Goal: Task Accomplishment & Management: Complete application form

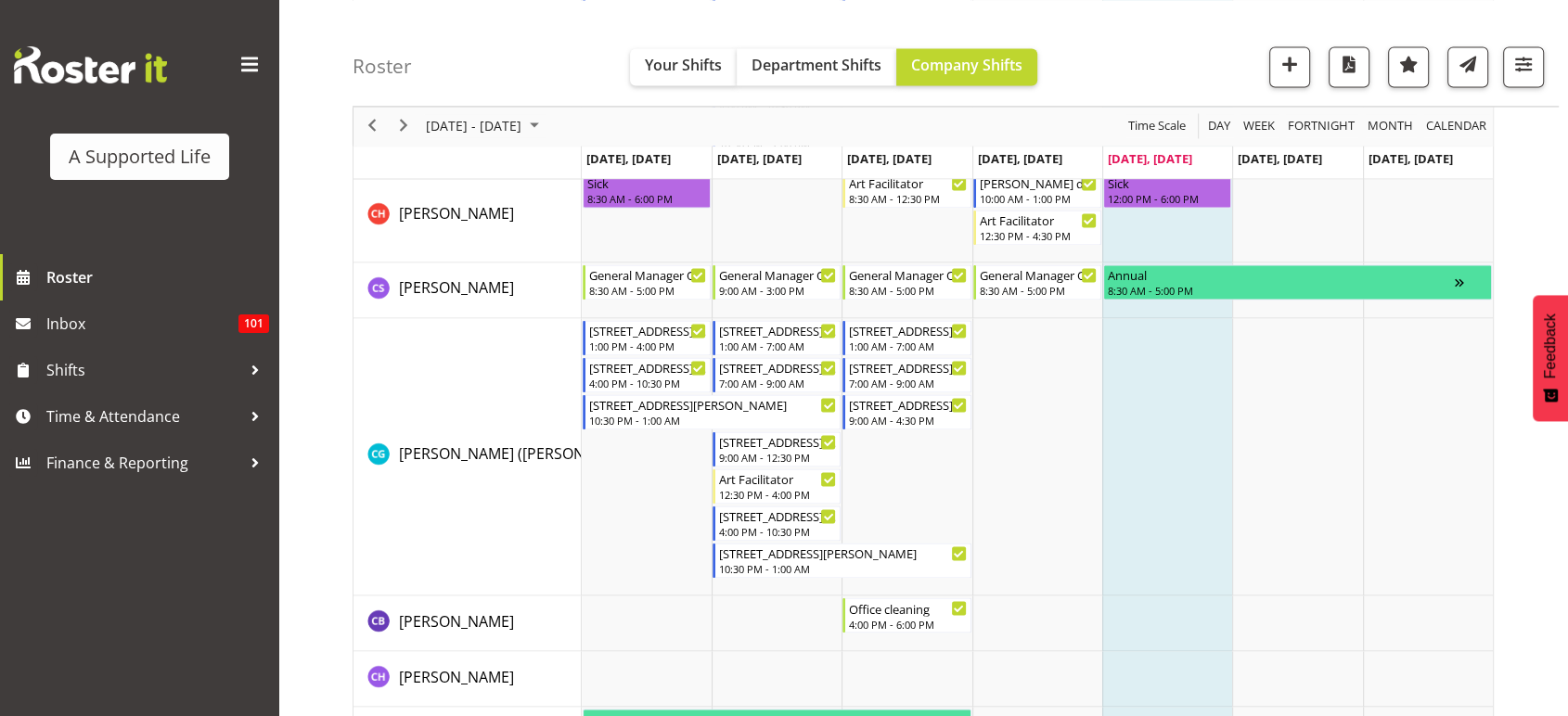
scroll to position [2937, 0]
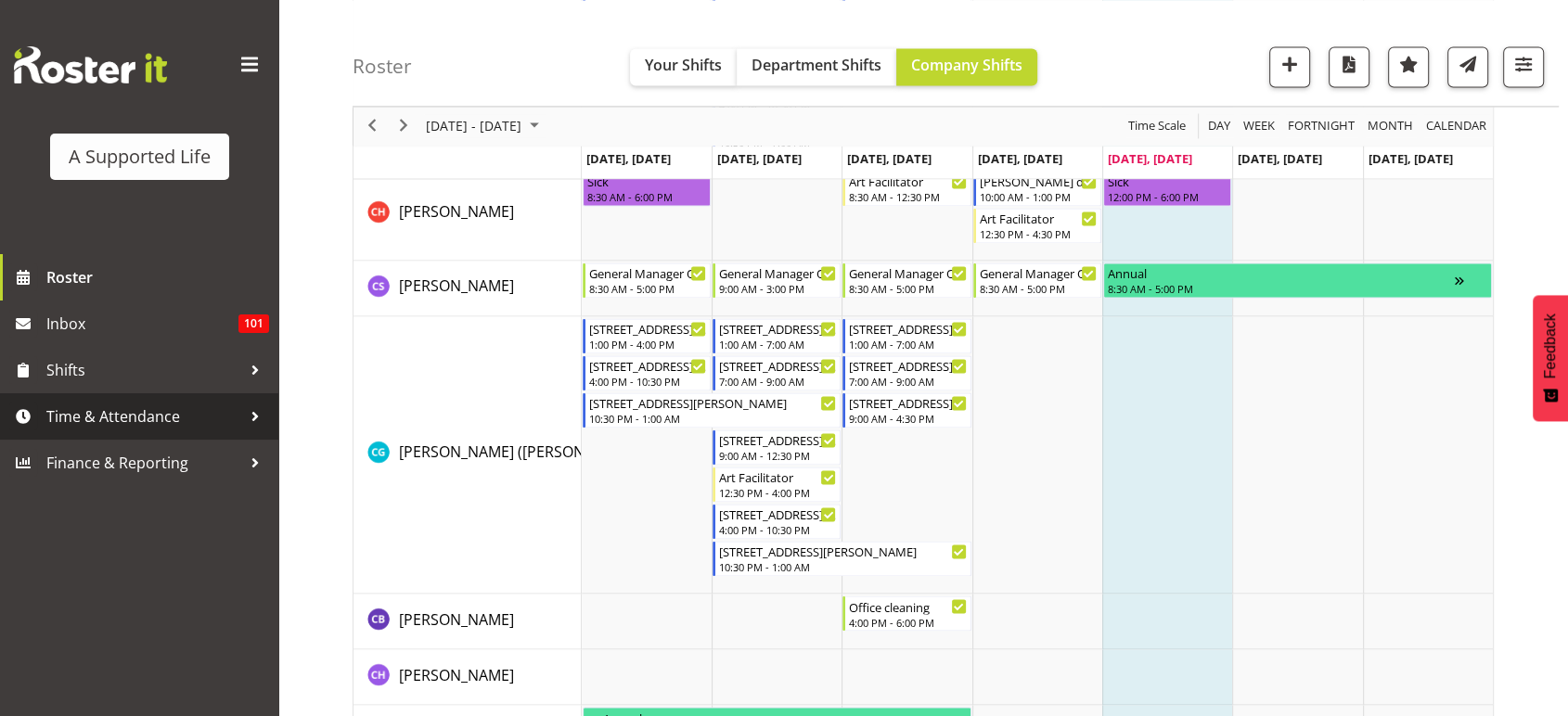
click at [175, 426] on span "Time & Attendance" at bounding box center [144, 417] width 195 height 28
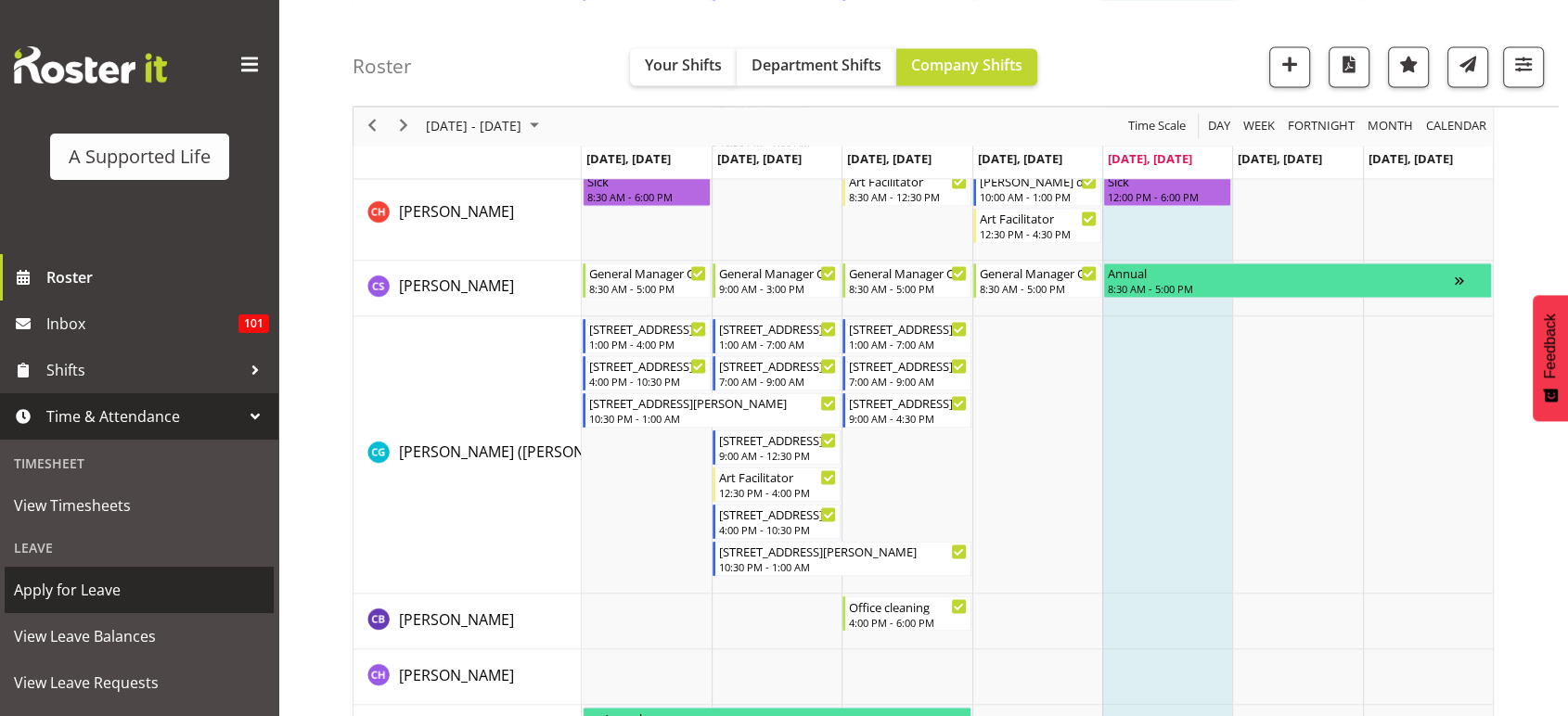
click at [110, 590] on span "Apply for Leave" at bounding box center [139, 590] width 251 height 28
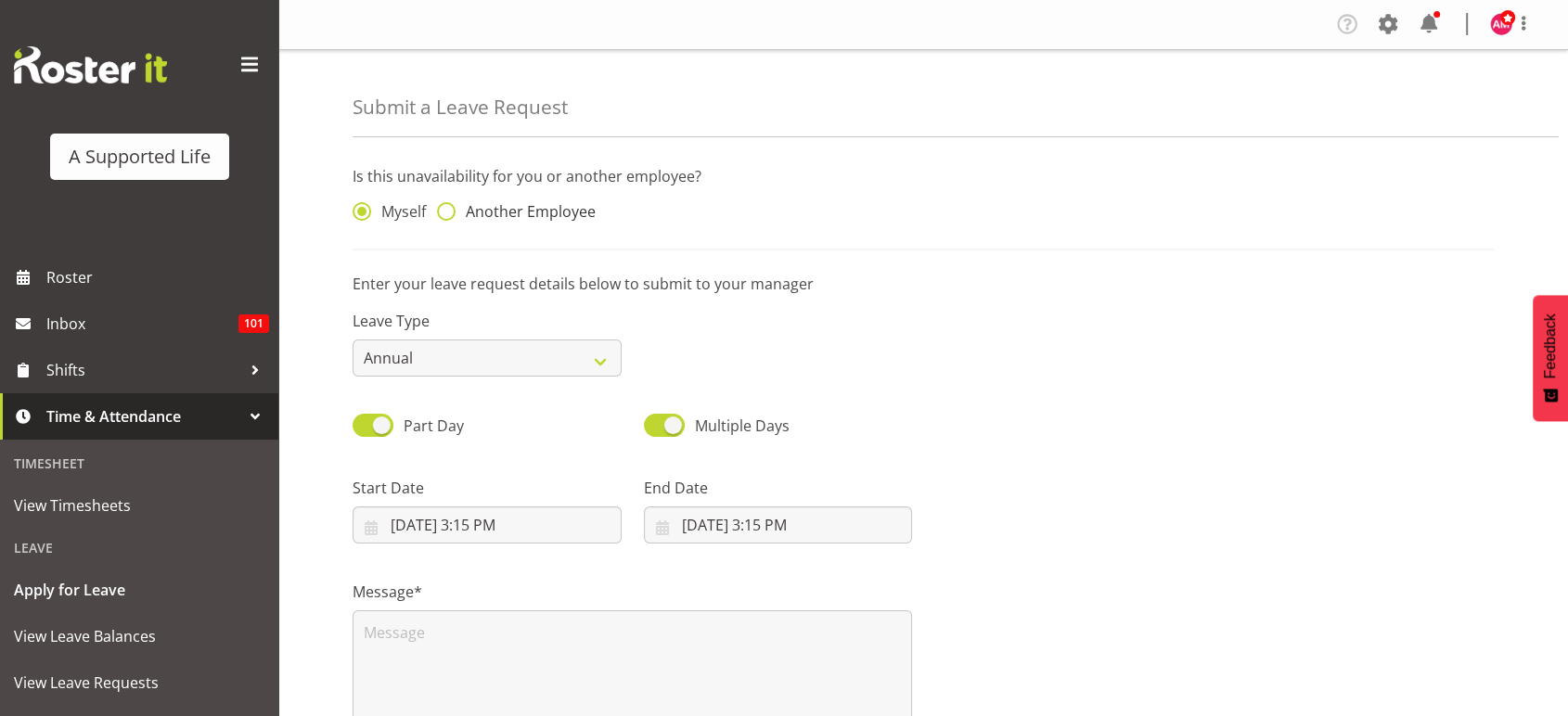
click at [525, 216] on span "Another Employee" at bounding box center [525, 211] width 140 height 19
click at [449, 216] on input "Another Employee" at bounding box center [443, 211] width 12 height 12
radio input "true"
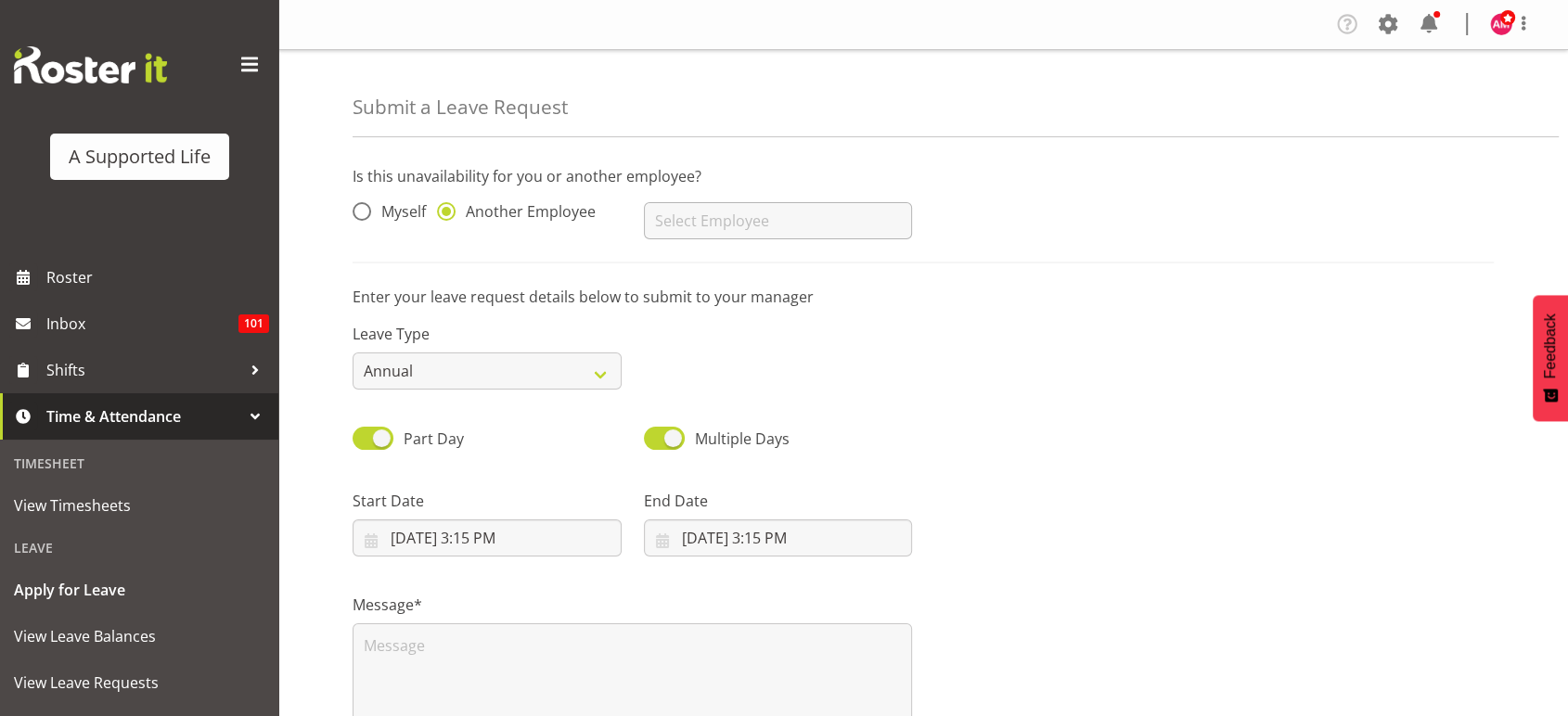
drag, startPoint x: 787, startPoint y: 196, endPoint x: 781, endPoint y: 206, distance: 11.7
click at [781, 206] on div "Abbie Davies Alejandro Sada Prendes Alex Espinoza Alexandra Schoeneberg Alice K…" at bounding box center [778, 213] width 291 height 74
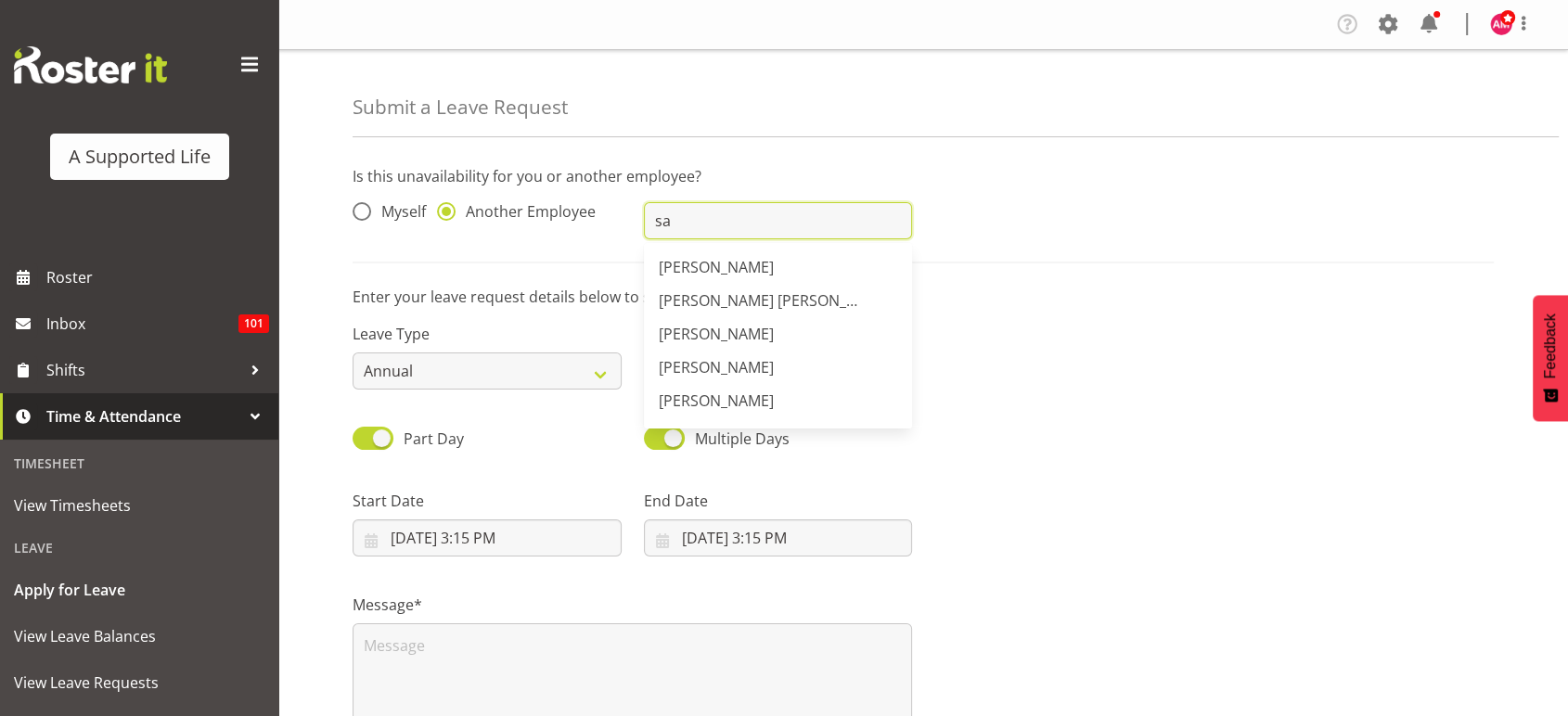
click at [781, 206] on input "sa" at bounding box center [778, 221] width 269 height 38
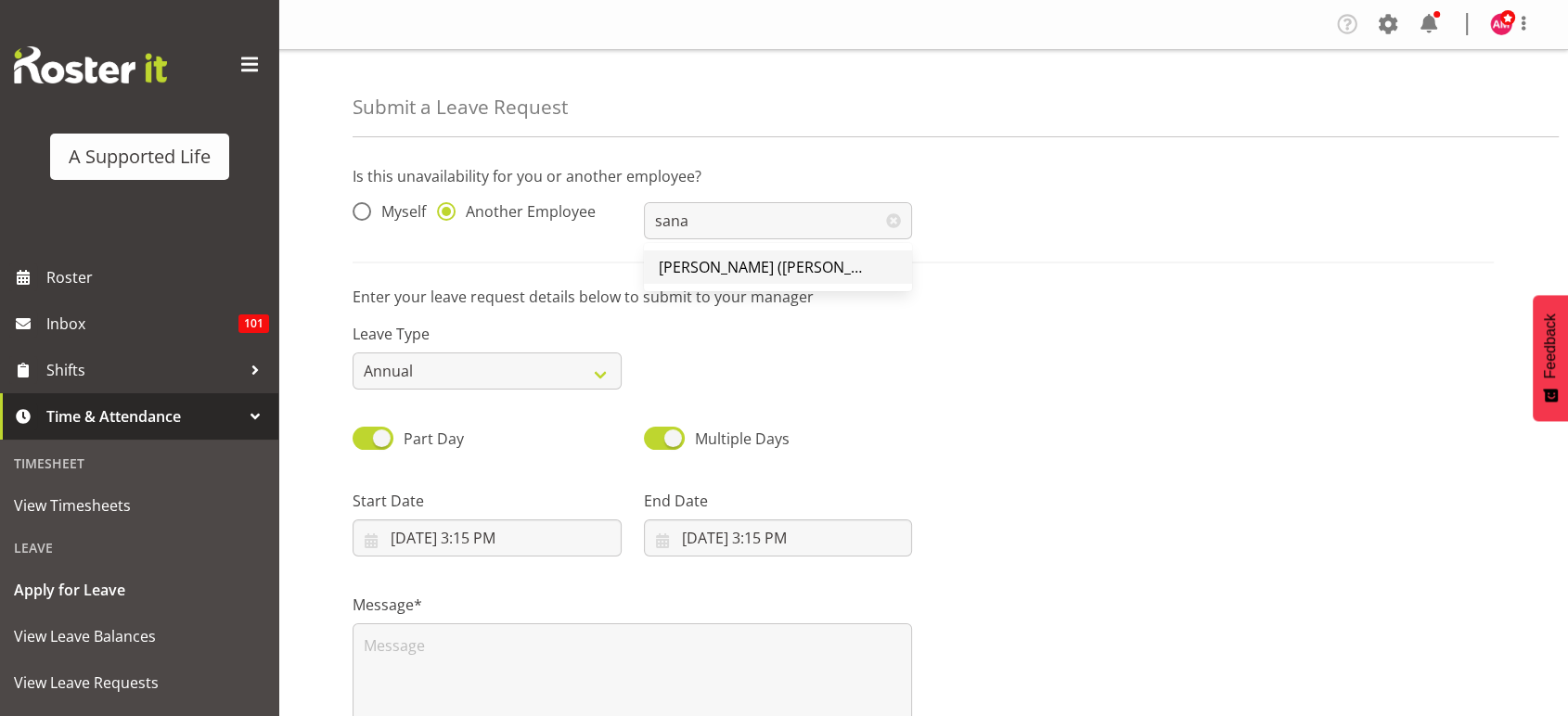
click at [757, 269] on span "[PERSON_NAME] ([PERSON_NAME]" at bounding box center [778, 267] width 238 height 21
type input "[PERSON_NAME] ([PERSON_NAME]"
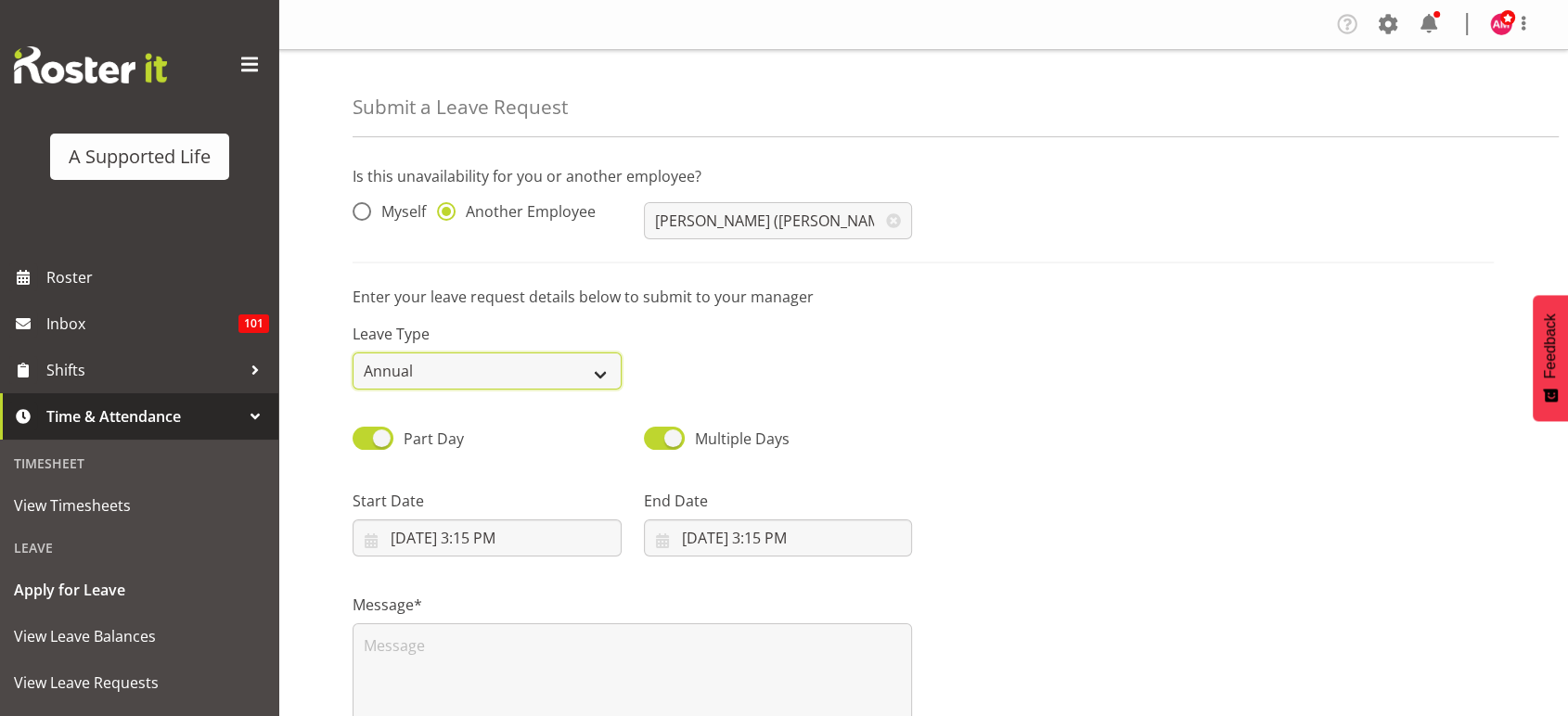
click at [546, 358] on select "Annual Sick Bereavement Domestic Violence Parental Jury Service Day In Lieu Oth…" at bounding box center [487, 372] width 269 height 38
select select "Sick"
click at [353, 353] on select "Annual Sick Bereavement Domestic Violence Parental Jury Service Day In Lieu Oth…" at bounding box center [487, 372] width 269 height 38
click at [529, 527] on input "8/15/2025, 3:15 PM" at bounding box center [487, 539] width 269 height 38
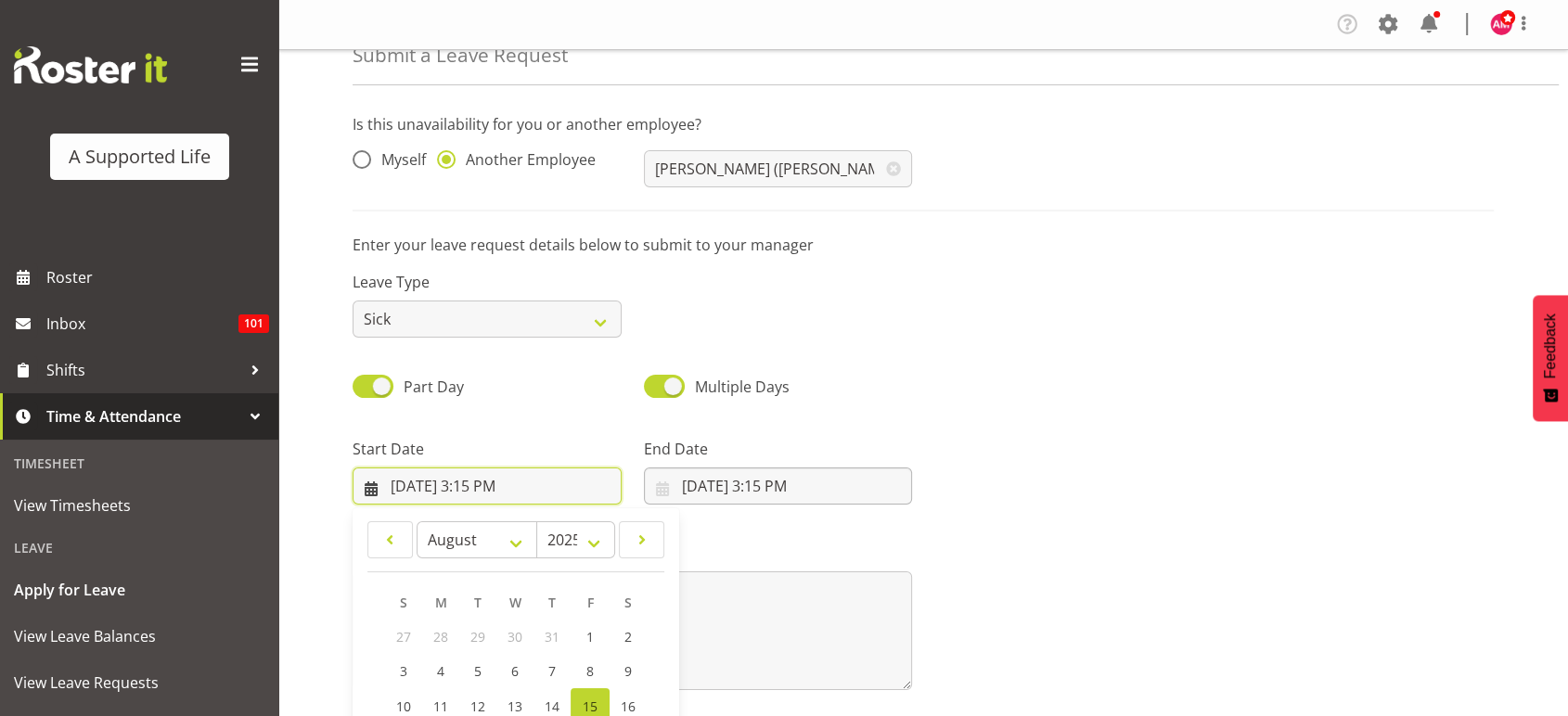
scroll to position [225, 0]
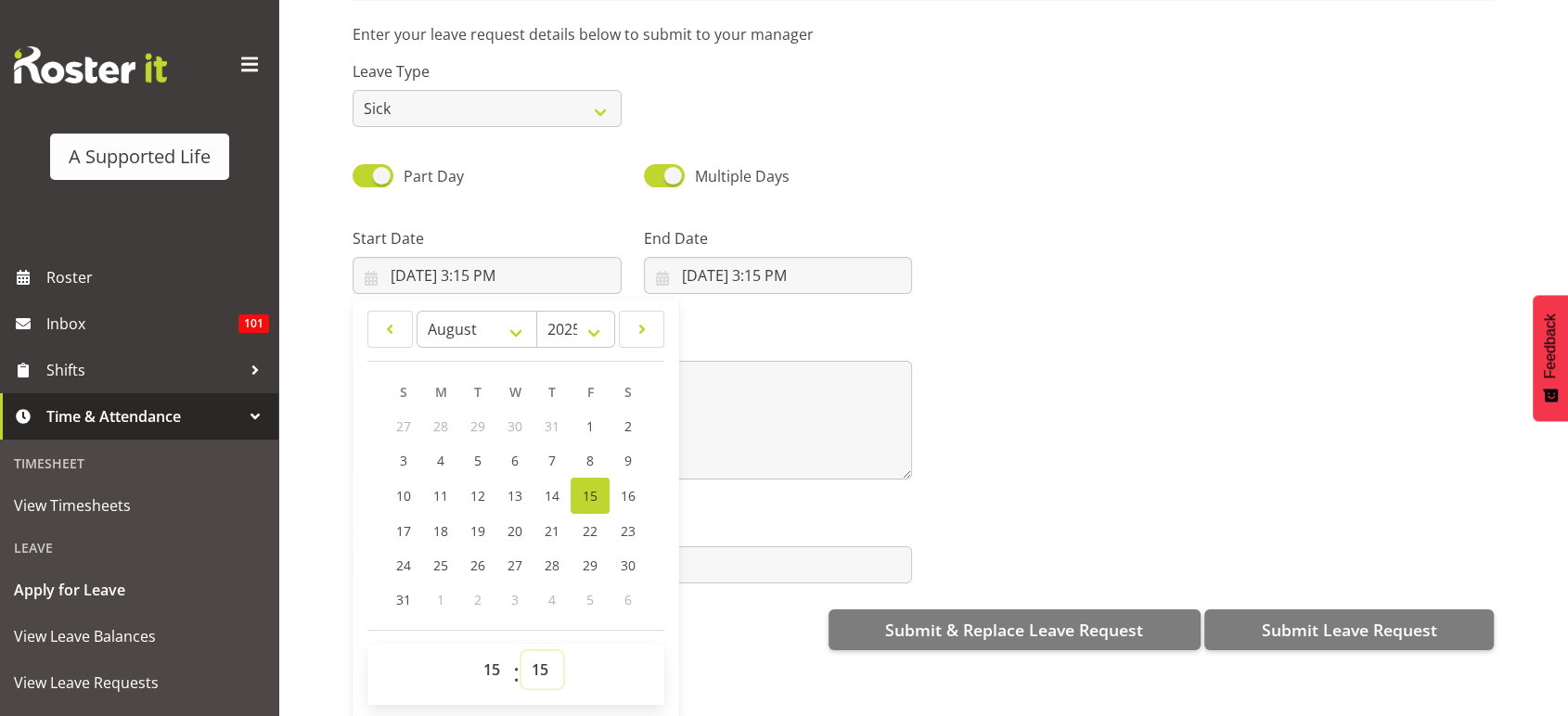
click at [542, 651] on select "00 01 02 03 04 05 06 07 08 09 10 11 12 13 14 15 16 17 18 19 20 21 22 23 24 25 2…" at bounding box center [542, 670] width 41 height 38
select select "0"
click at [522, 651] on select "00 01 02 03 04 05 06 07 08 09 10 11 12 13 14 15 16 17 18 19 20 21 22 23 24 25 2…" at bounding box center [542, 670] width 41 height 38
click at [634, 487] on span "16" at bounding box center [628, 495] width 15 height 18
type input "8/16/2025, 3:00 PM"
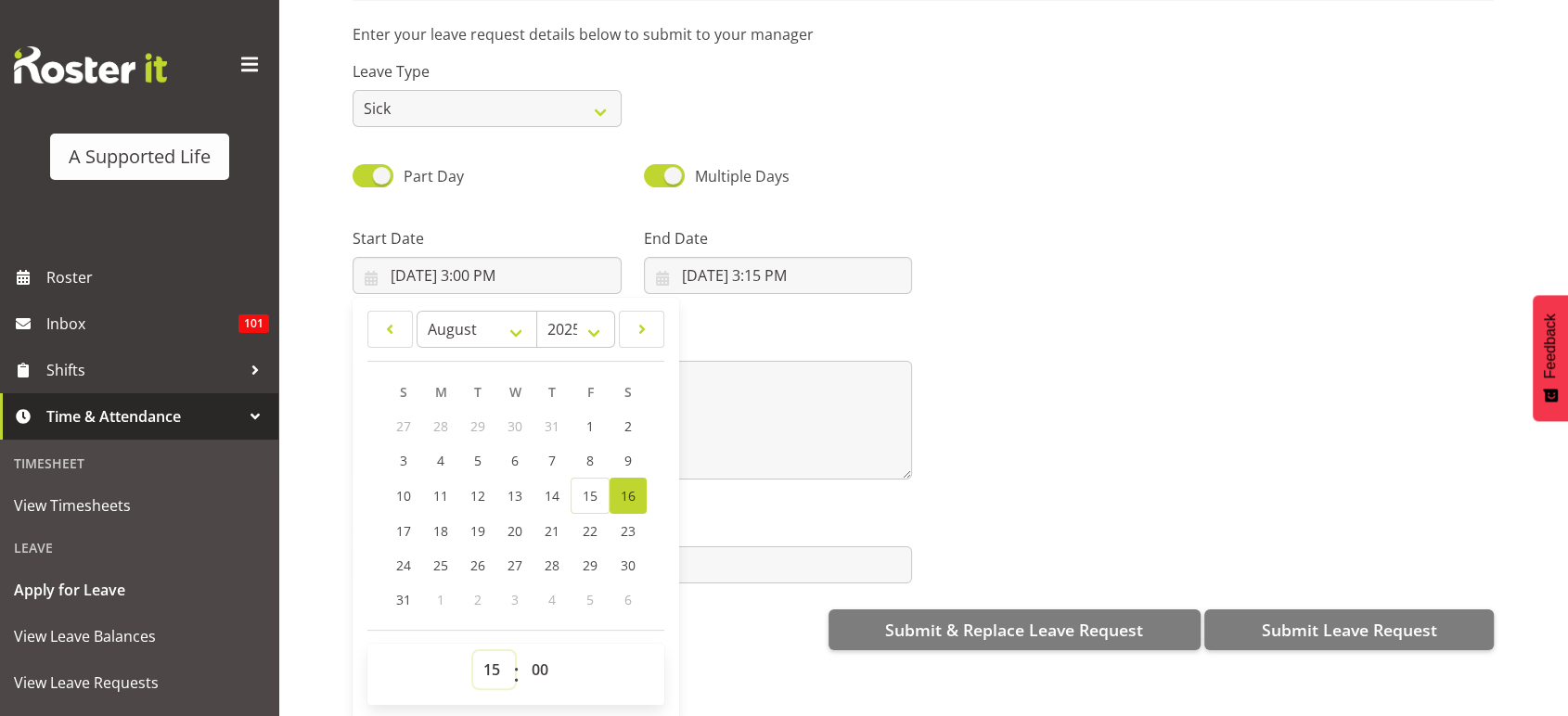
click at [486, 654] on select "00 01 02 03 04 05 06 07 08 09 10 11 12 13 14 15 16 17 18 19 20 21 22 23" at bounding box center [494, 670] width 41 height 38
select select "16"
click at [473, 651] on select "00 01 02 03 04 05 06 07 08 09 10 11 12 13 14 15 16 17 18 19 20 21 22 23" at bounding box center [494, 670] width 41 height 38
click at [813, 312] on div "Message*" at bounding box center [632, 398] width 582 height 186
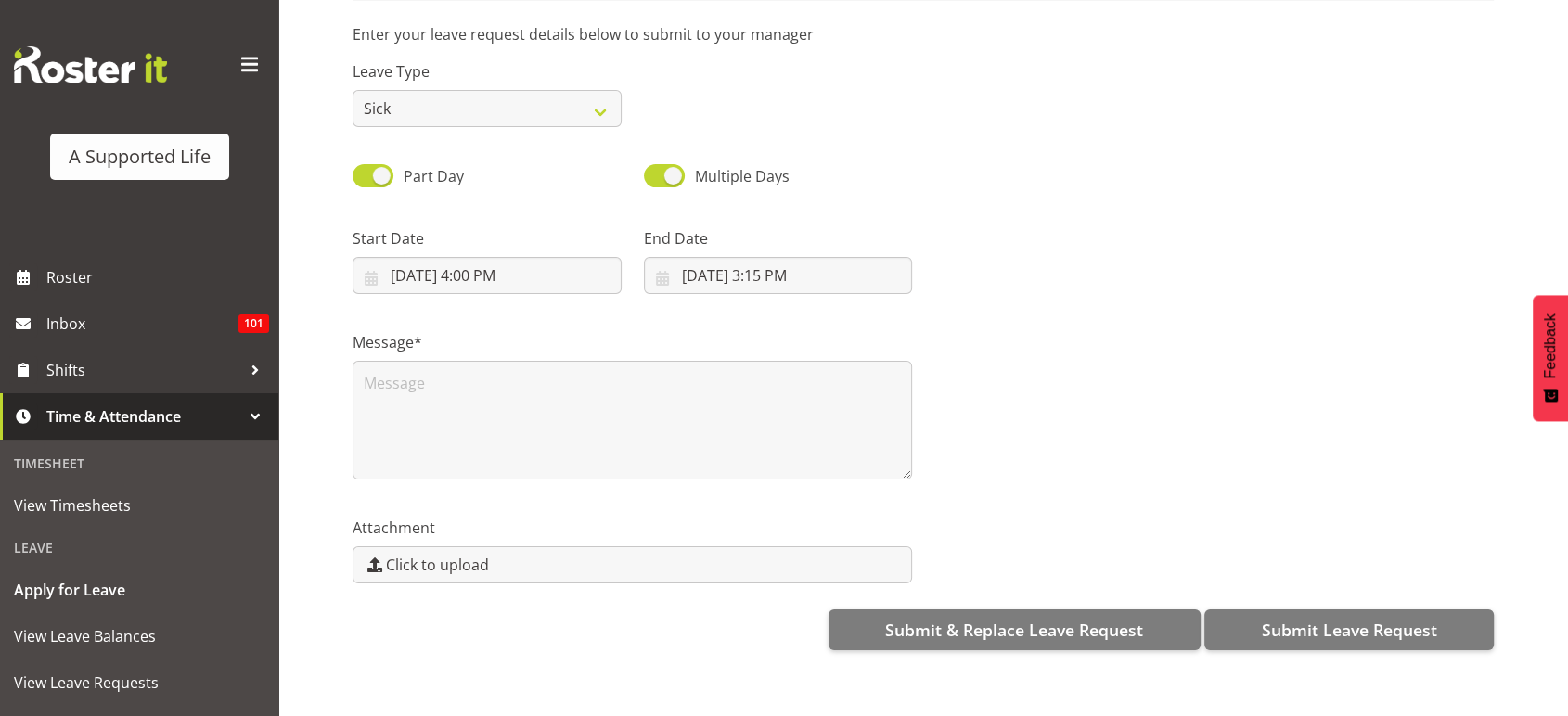
scroll to position [0, 0]
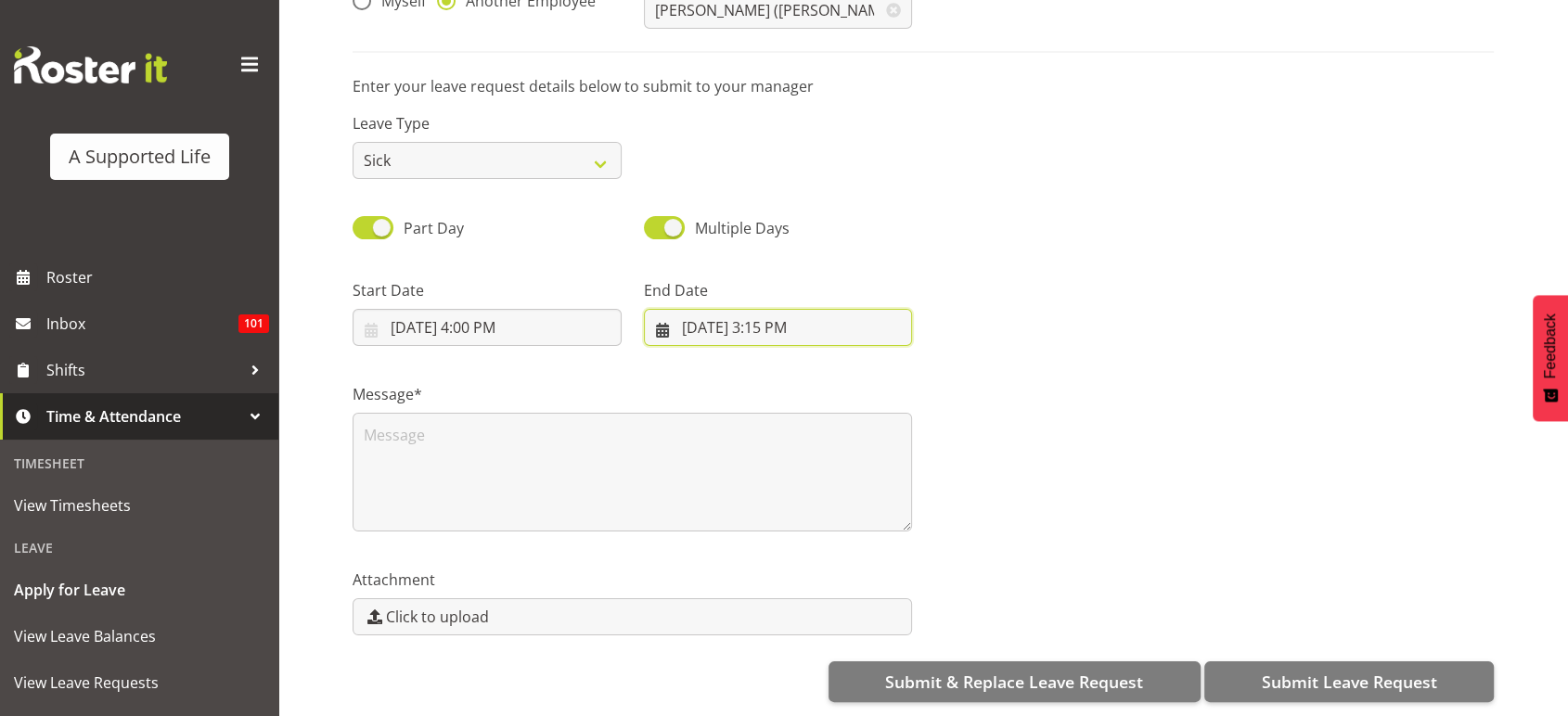
click at [775, 309] on input "8/15/2025, 3:15 PM" at bounding box center [778, 328] width 269 height 38
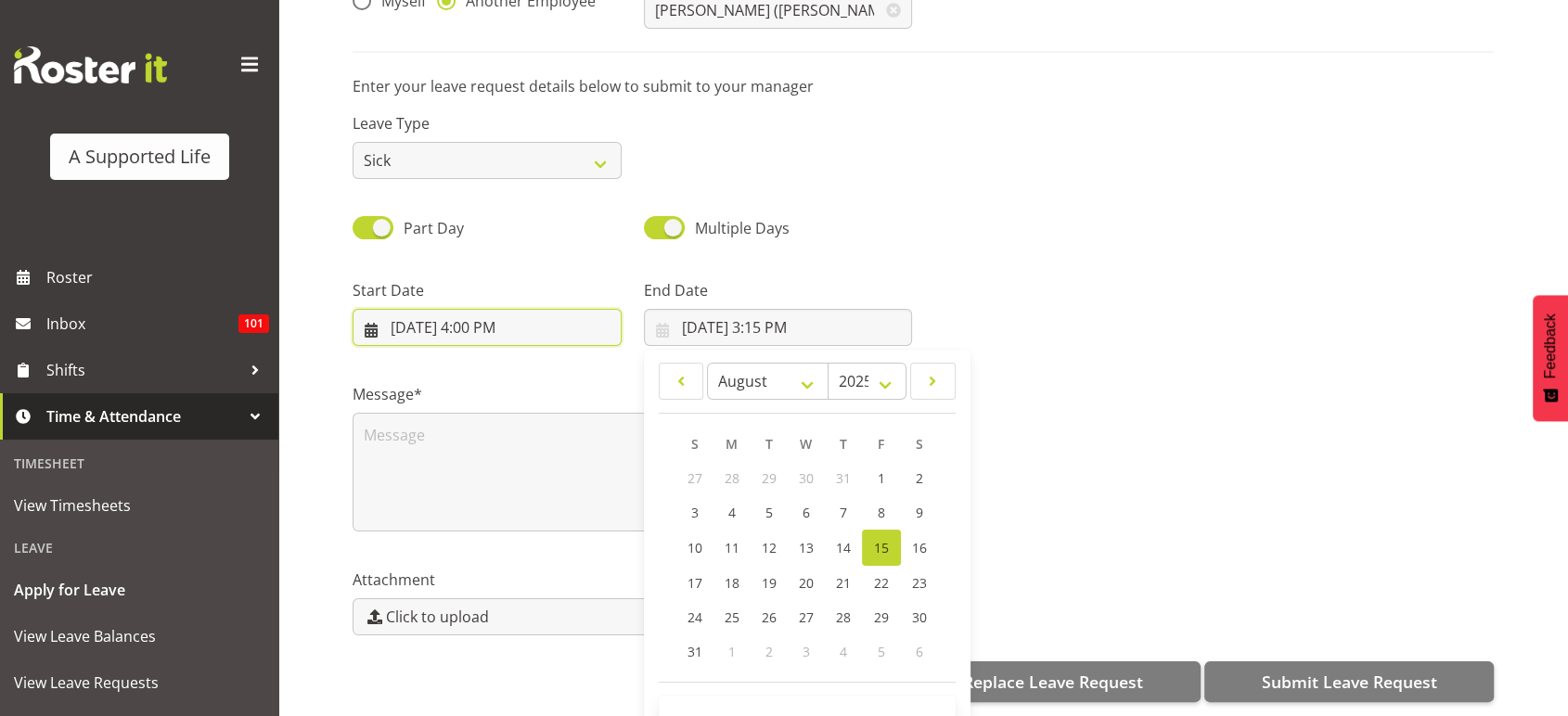
click at [564, 317] on input "8/16/2025, 4:00 PM" at bounding box center [487, 328] width 269 height 38
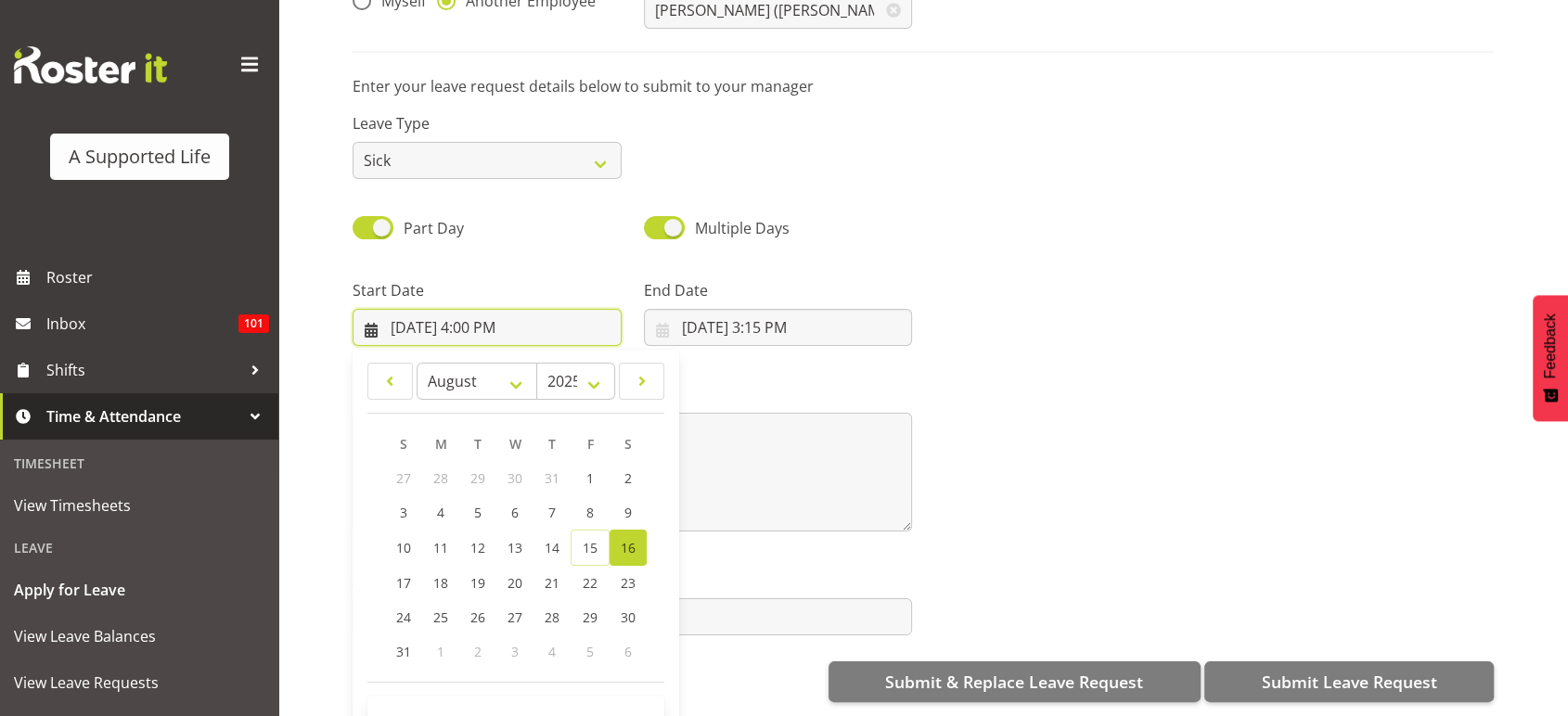
scroll to position [52, 0]
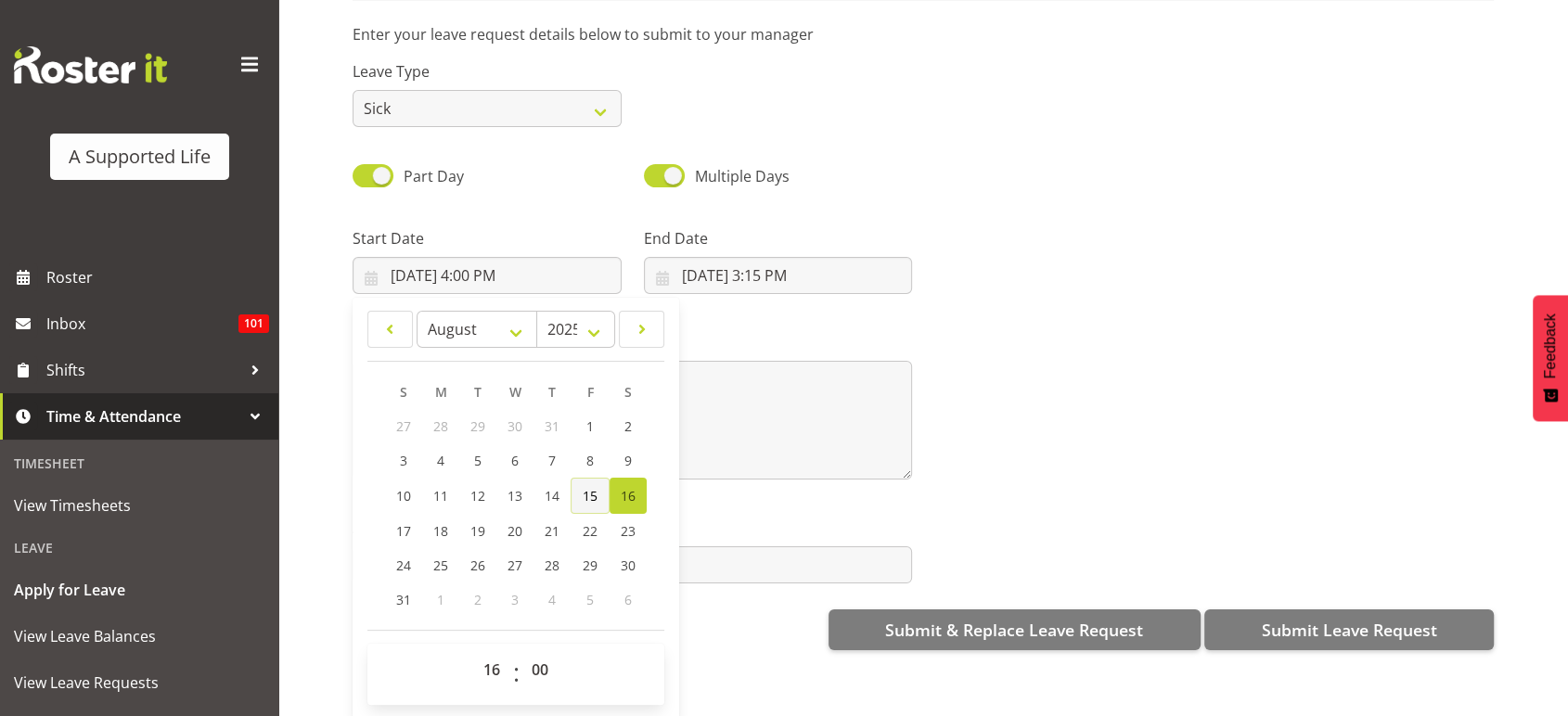
click at [581, 494] on link "15" at bounding box center [590, 495] width 39 height 37
type input "8/15/2025, 4:00 PM"
click at [489, 659] on select "00 01 02 03 04 05 06 07 08 09 10 11 12 13 14 15 16 17 18 19 20 21 22 23" at bounding box center [494, 670] width 41 height 38
select select "15"
click at [473, 651] on select "00 01 02 03 04 05 06 07 08 09 10 11 12 13 14 15 16 17 18 19 20 21 22 23" at bounding box center [494, 670] width 41 height 38
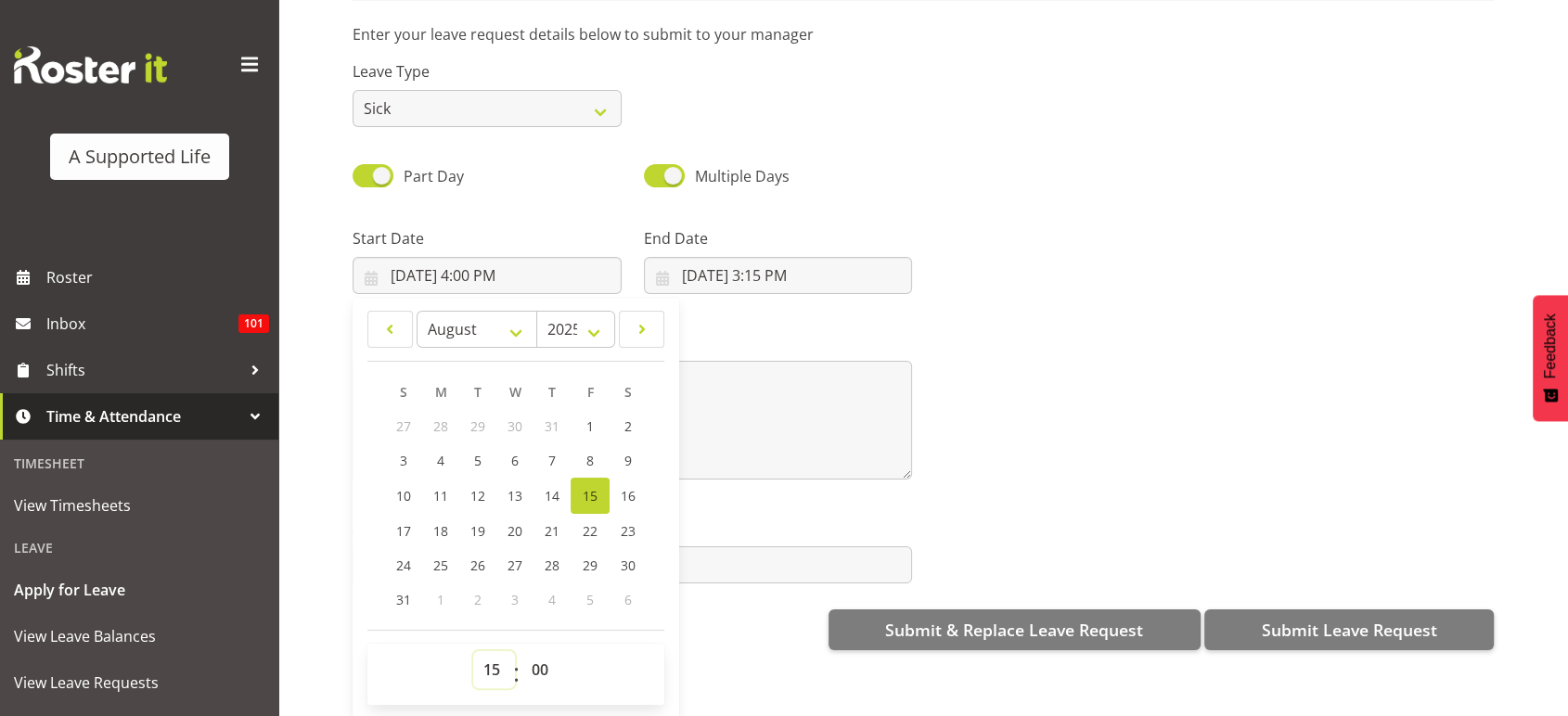
type input "8/15/2025, 3:00 PM"
click at [732, 236] on div "End Date 8/15/2025, 3:15 PM January February March April May June July August S…" at bounding box center [778, 260] width 269 height 67
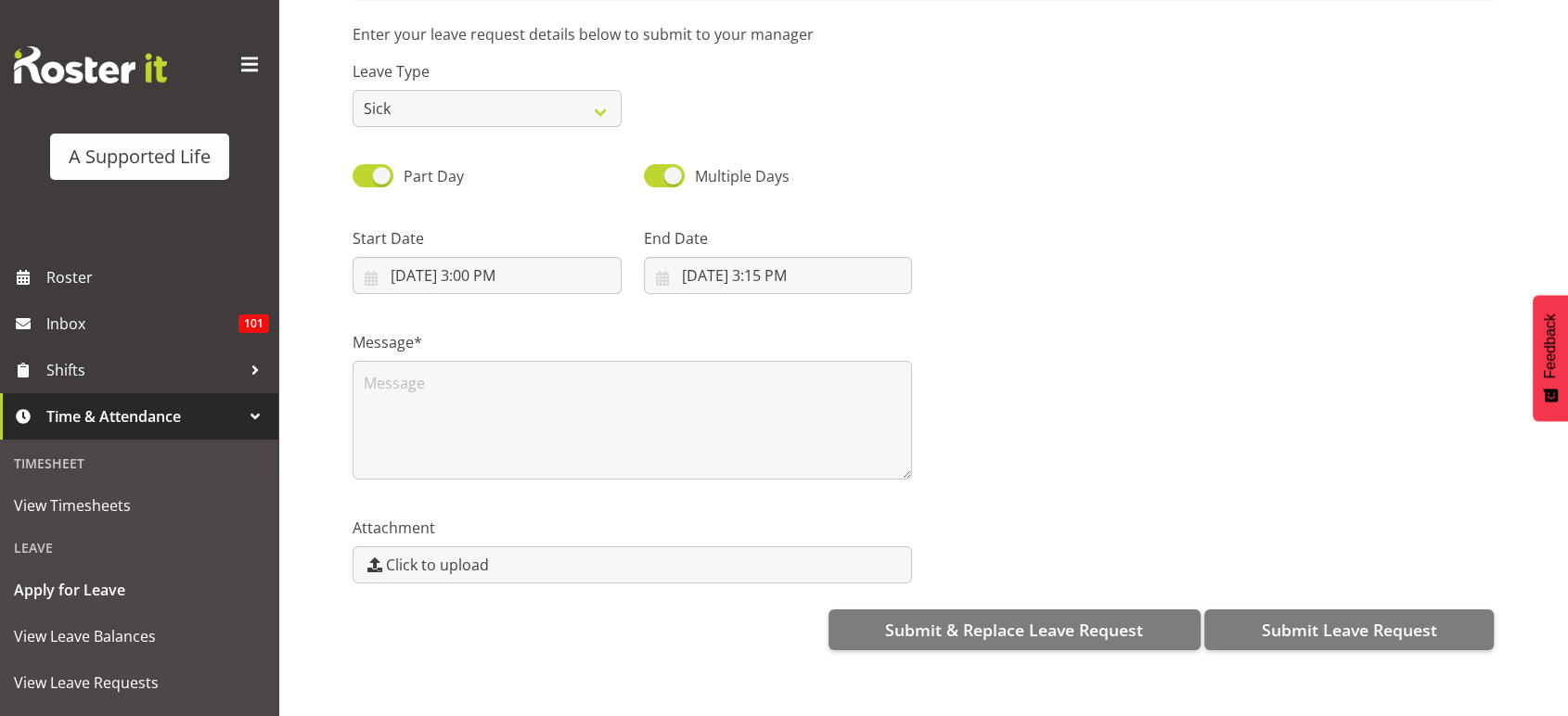
scroll to position [0, 0]
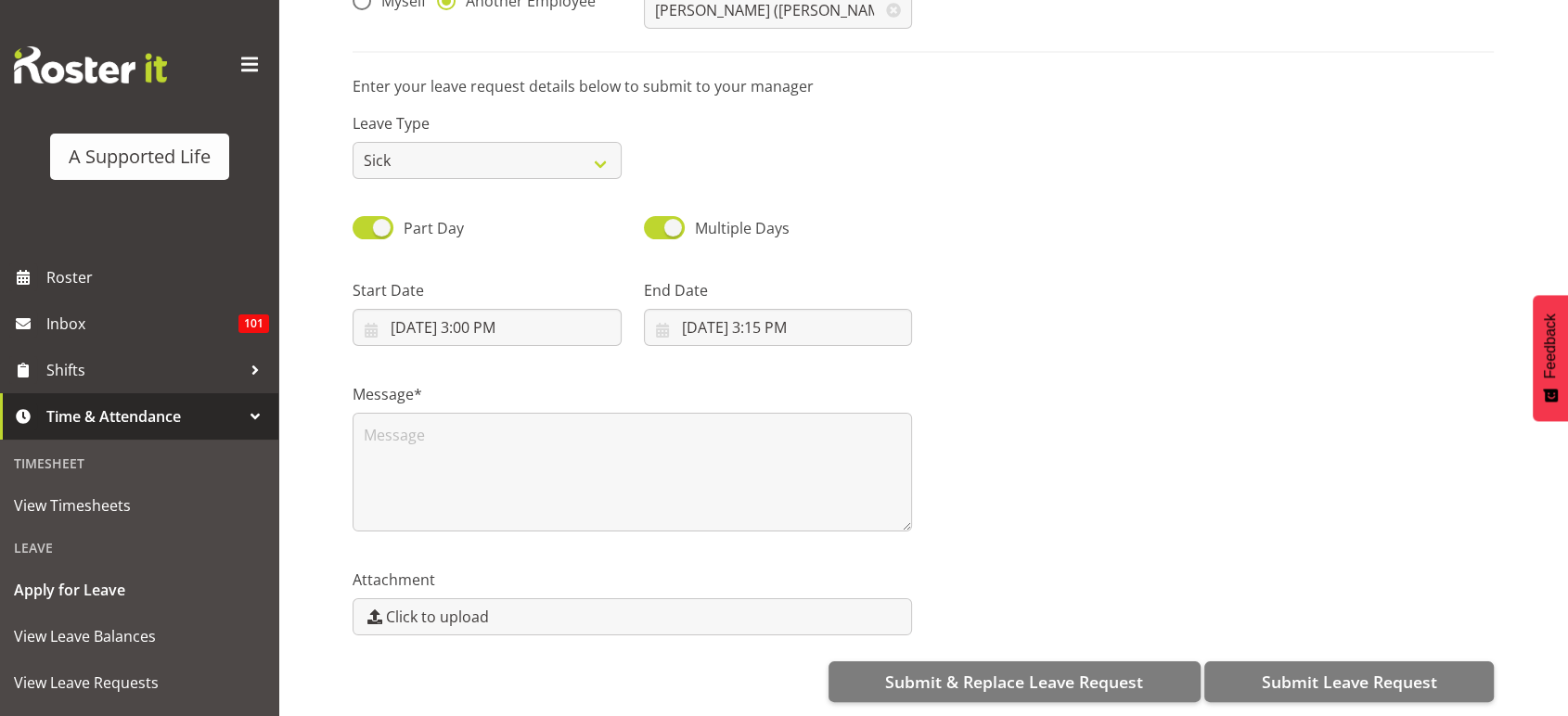
click at [738, 253] on div "End Date 8/15/2025, 3:15 PM January February March April May June July August S…" at bounding box center [778, 305] width 291 height 104
drag, startPoint x: 751, startPoint y: 284, endPoint x: 750, endPoint y: 308, distance: 24.0
click at [750, 308] on div "End Date 8/15/2025, 3:15 PM January February March April May June July August S…" at bounding box center [778, 312] width 269 height 67
click at [750, 309] on input "8/15/2025, 3:15 PM" at bounding box center [778, 328] width 269 height 38
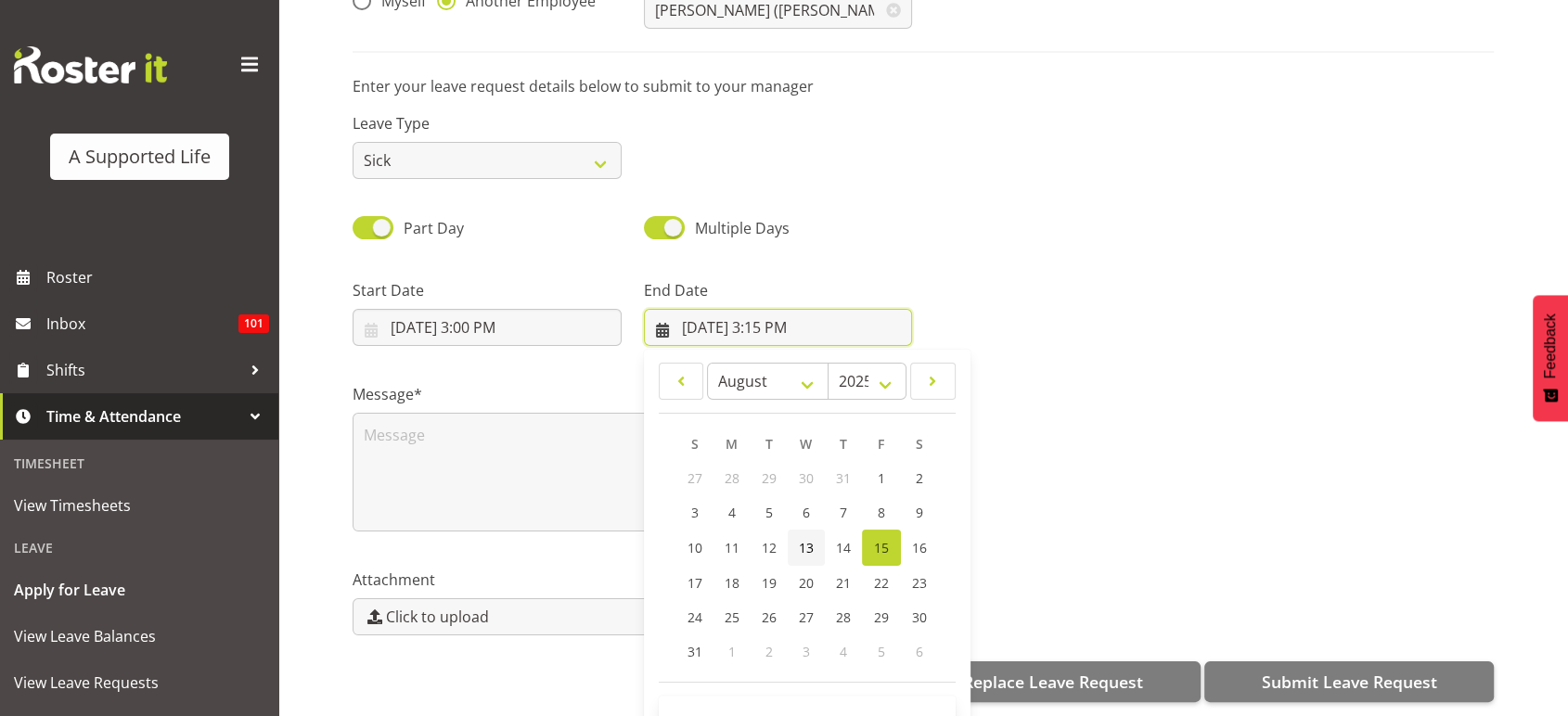
scroll to position [52, 0]
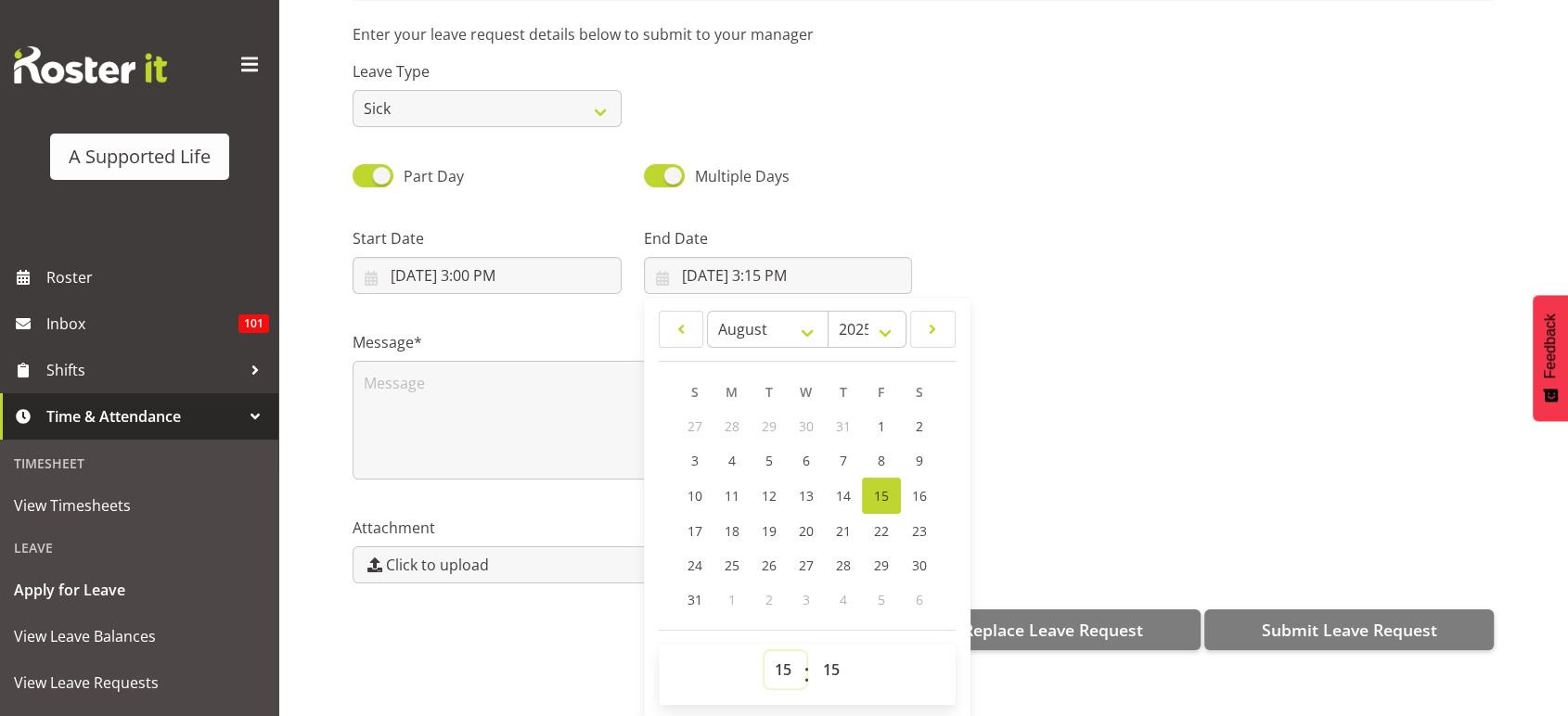
click at [776, 651] on select "00 01 02 03 04 05 06 07 08 09 10 11 12 13 14 15 16 17 18 19 20 21 22 23" at bounding box center [785, 670] width 41 height 38
select select "16"
click at [765, 651] on select "00 01 02 03 04 05 06 07 08 09 10 11 12 13 14 15 16 17 18 19 20 21 22 23" at bounding box center [785, 670] width 41 height 38
type input "8/15/2025, 4:15 PM"
click at [826, 651] on select "00 01 02 03 04 05 06 07 08 09 10 11 12 13 14 15 16 17 18 19 20 21 22 23 24 25 2…" at bounding box center [833, 670] width 41 height 38
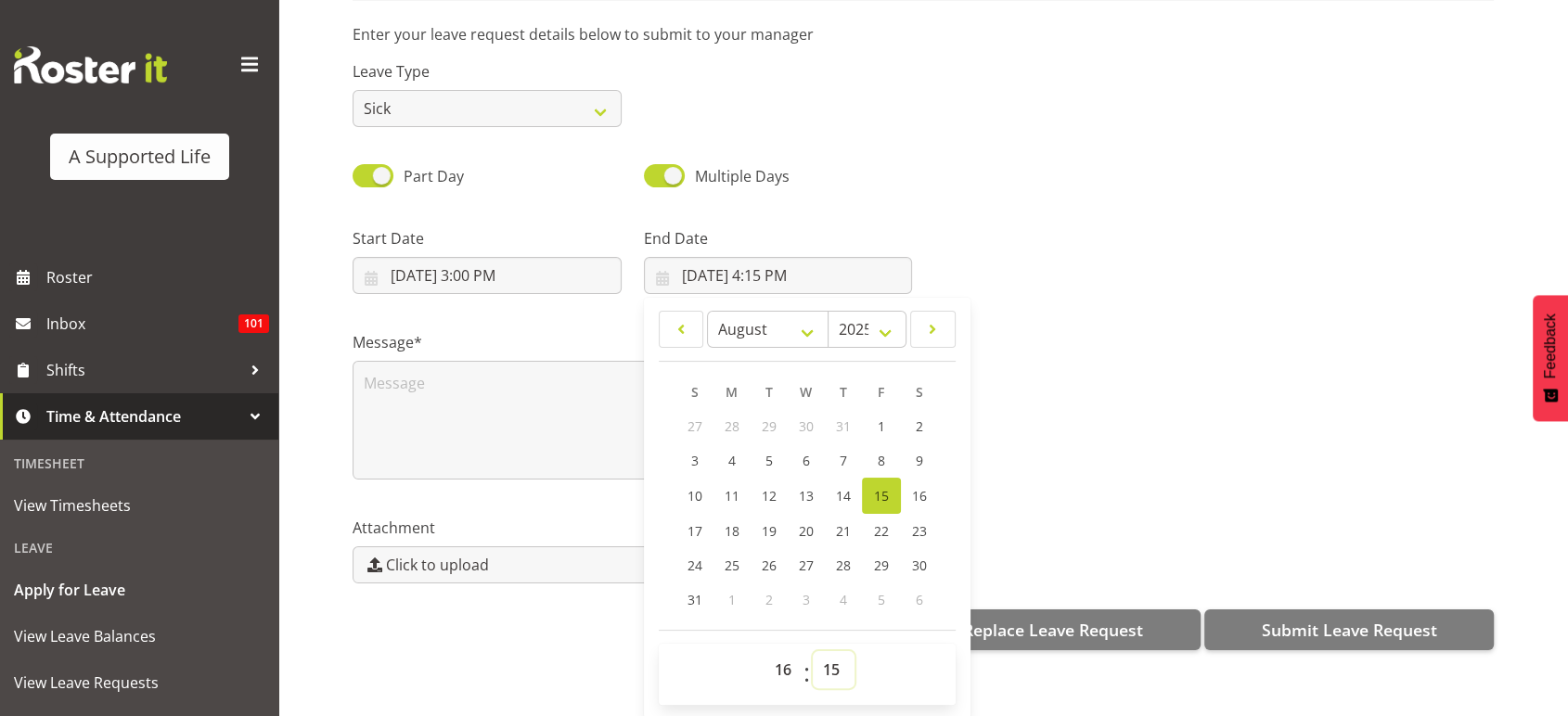
select select "0"
click at [813, 651] on select "00 01 02 03 04 05 06 07 08 09 10 11 12 13 14 15 16 17 18 19 20 21 22 23 24 25 2…" at bounding box center [833, 670] width 41 height 38
type input "8/15/2025, 4:00 PM"
click at [883, 146] on div "Multiple Days" at bounding box center [778, 169] width 291 height 63
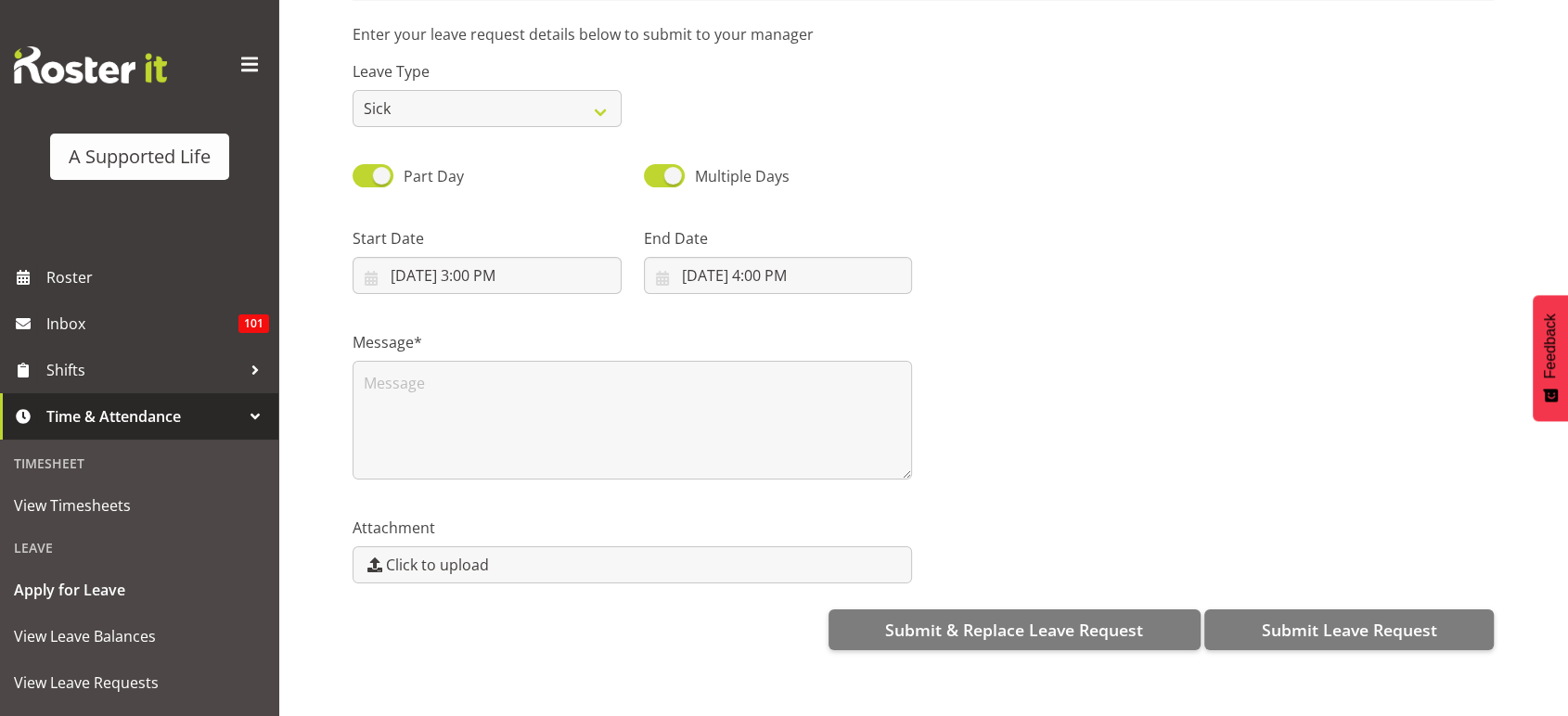
scroll to position [0, 0]
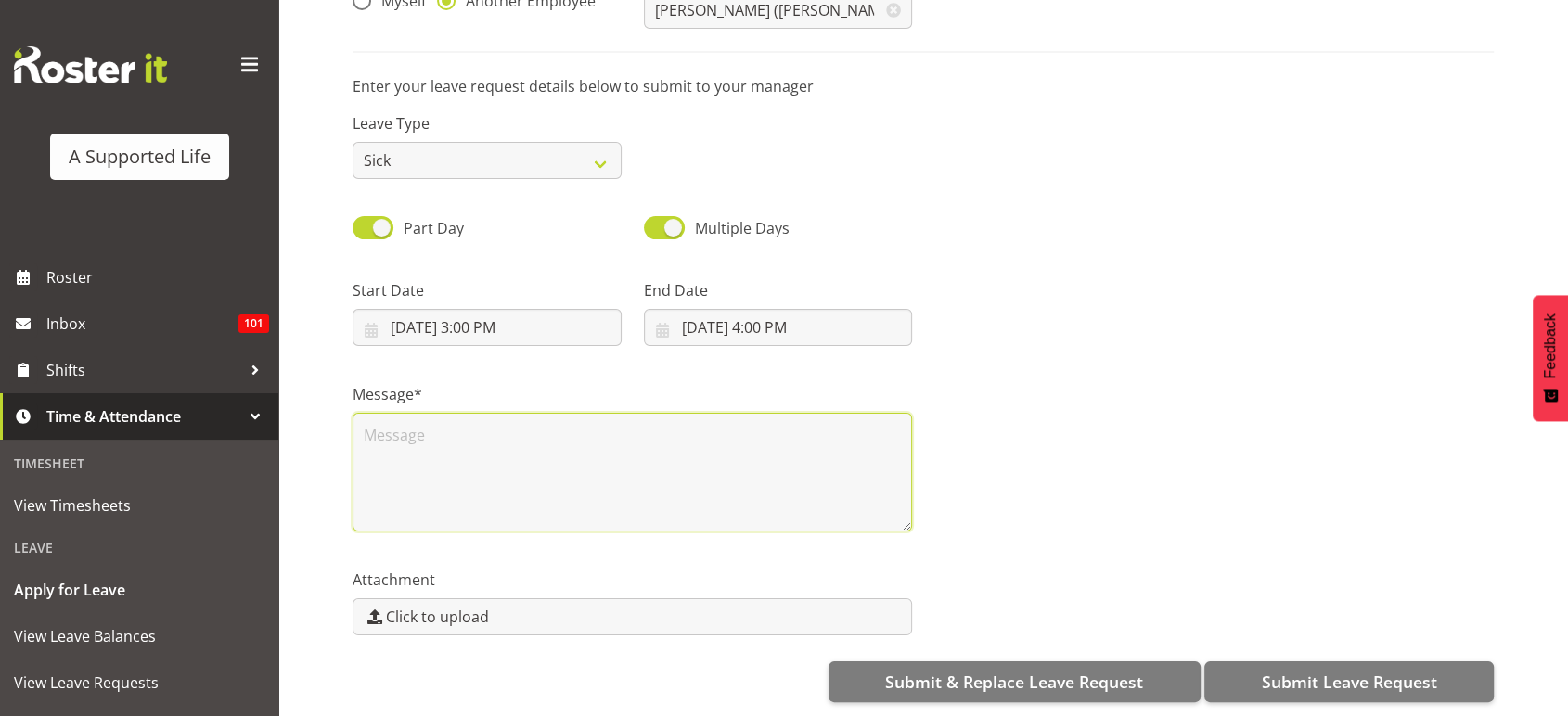
click at [653, 470] on textarea at bounding box center [632, 472] width 559 height 119
type textarea "C"
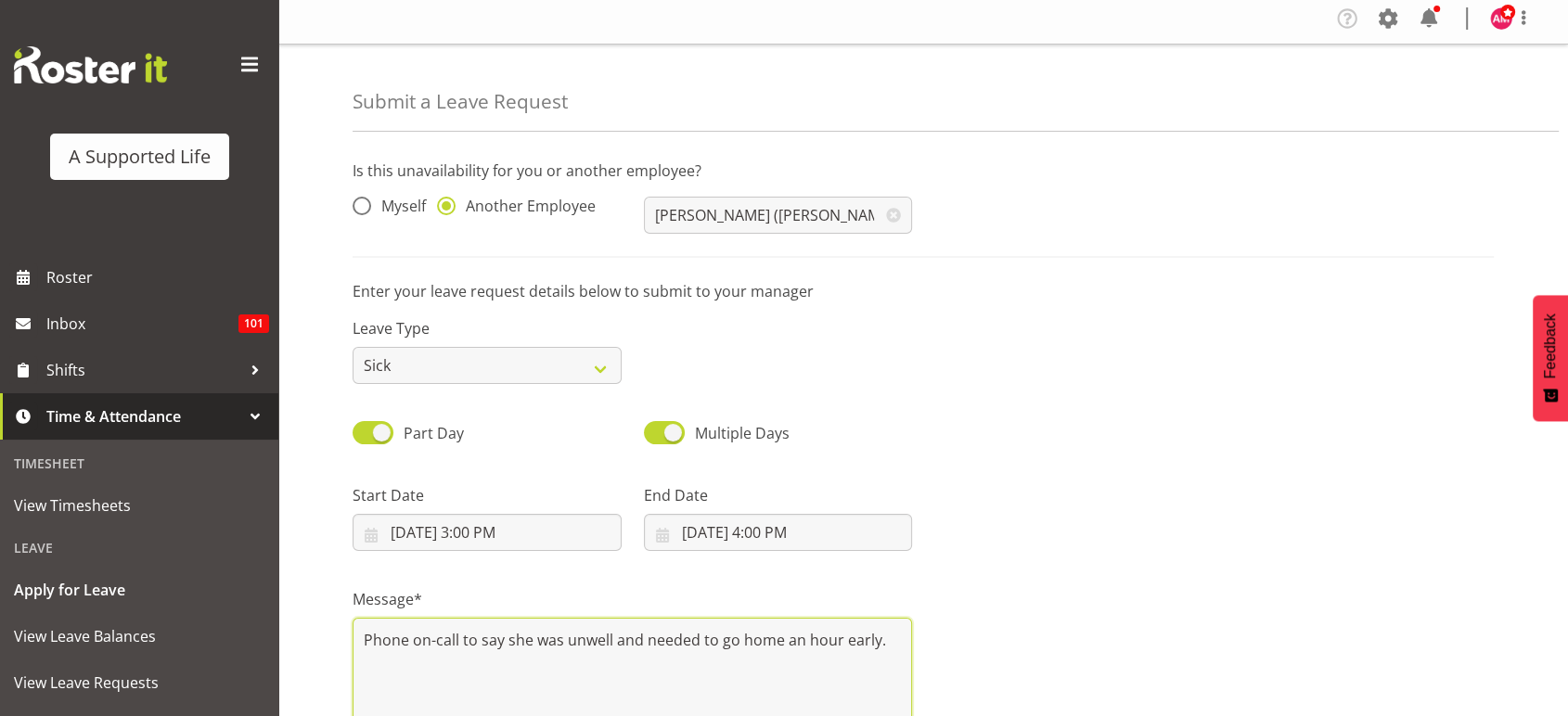
scroll to position [225, 0]
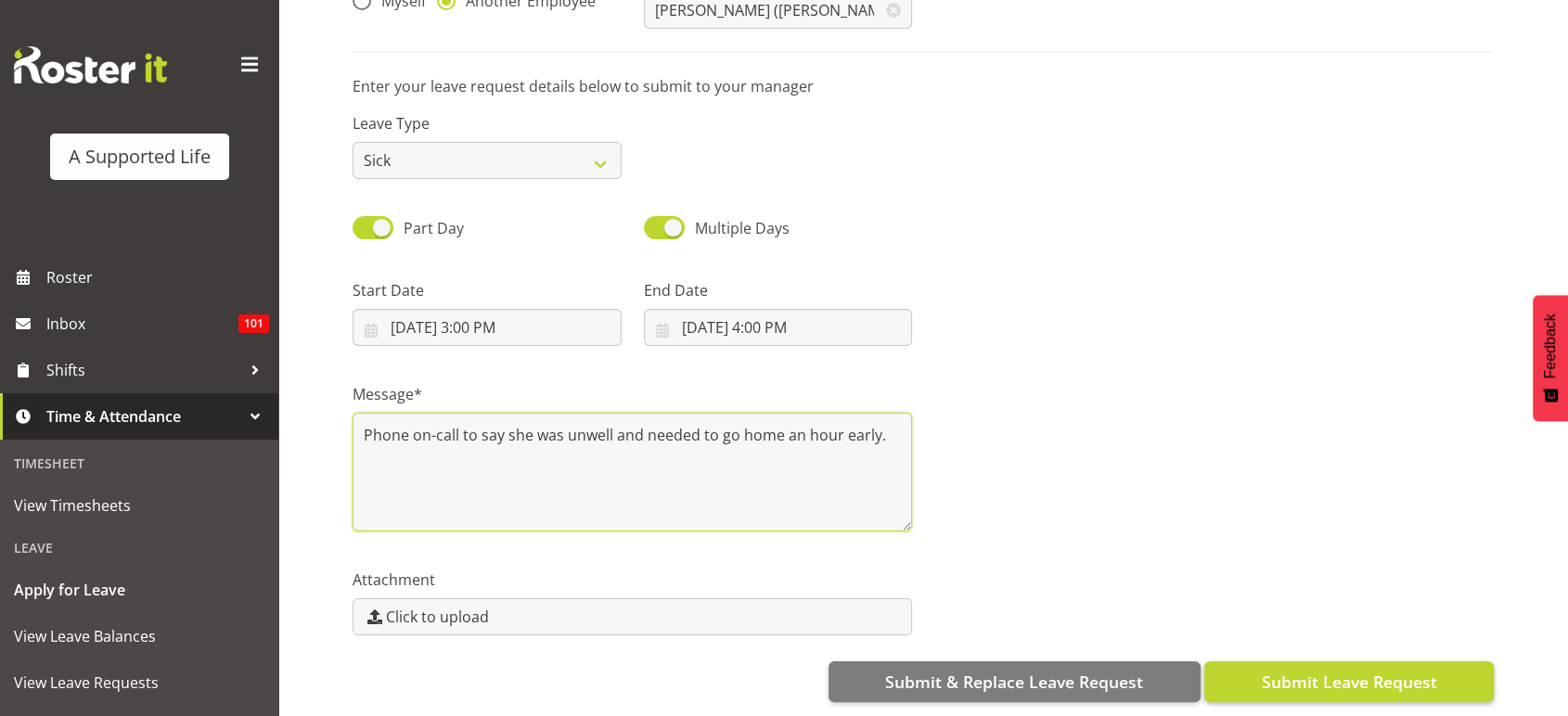
type textarea "Phone on-call to say she was unwell and needed to go home an hour early."
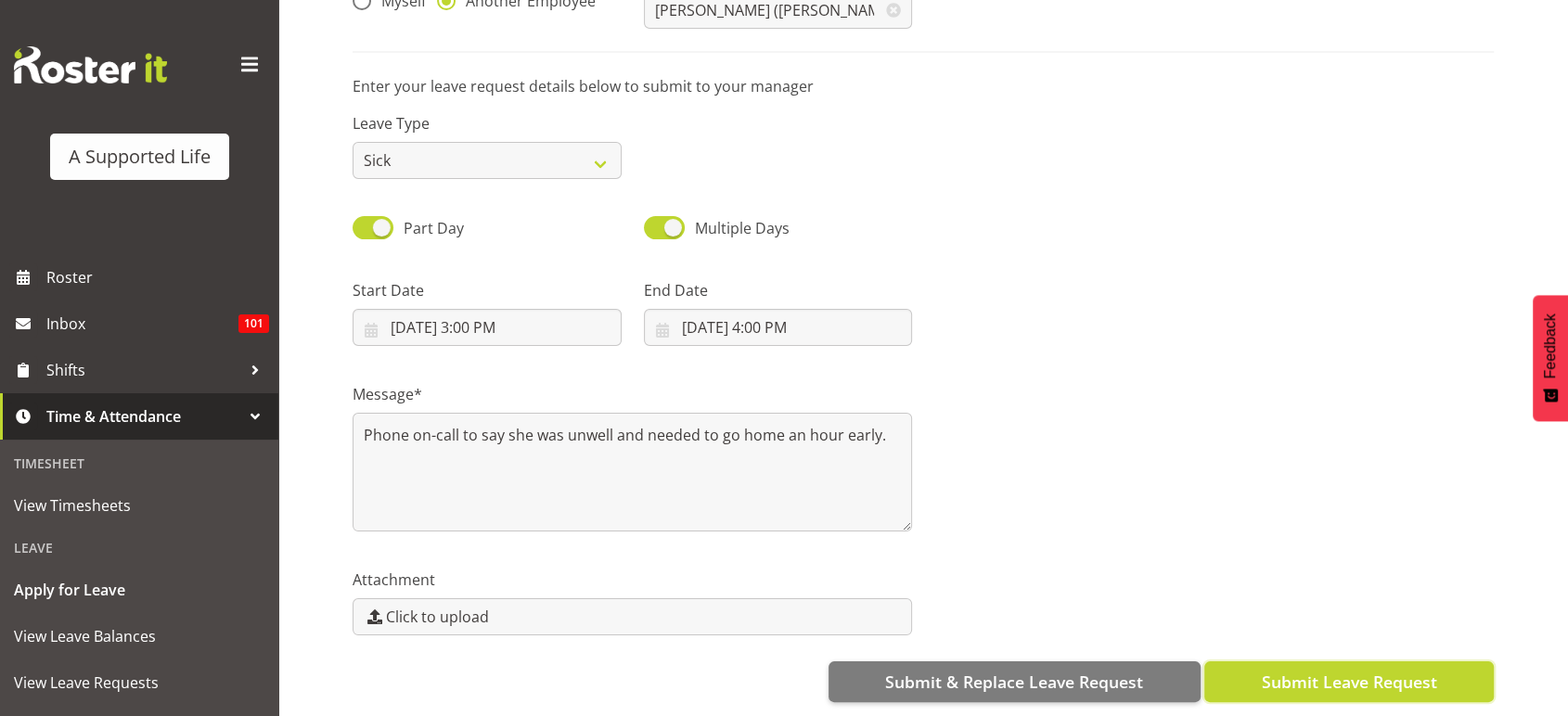
click at [1271, 662] on button "Submit Leave Request" at bounding box center [1348, 681] width 289 height 40
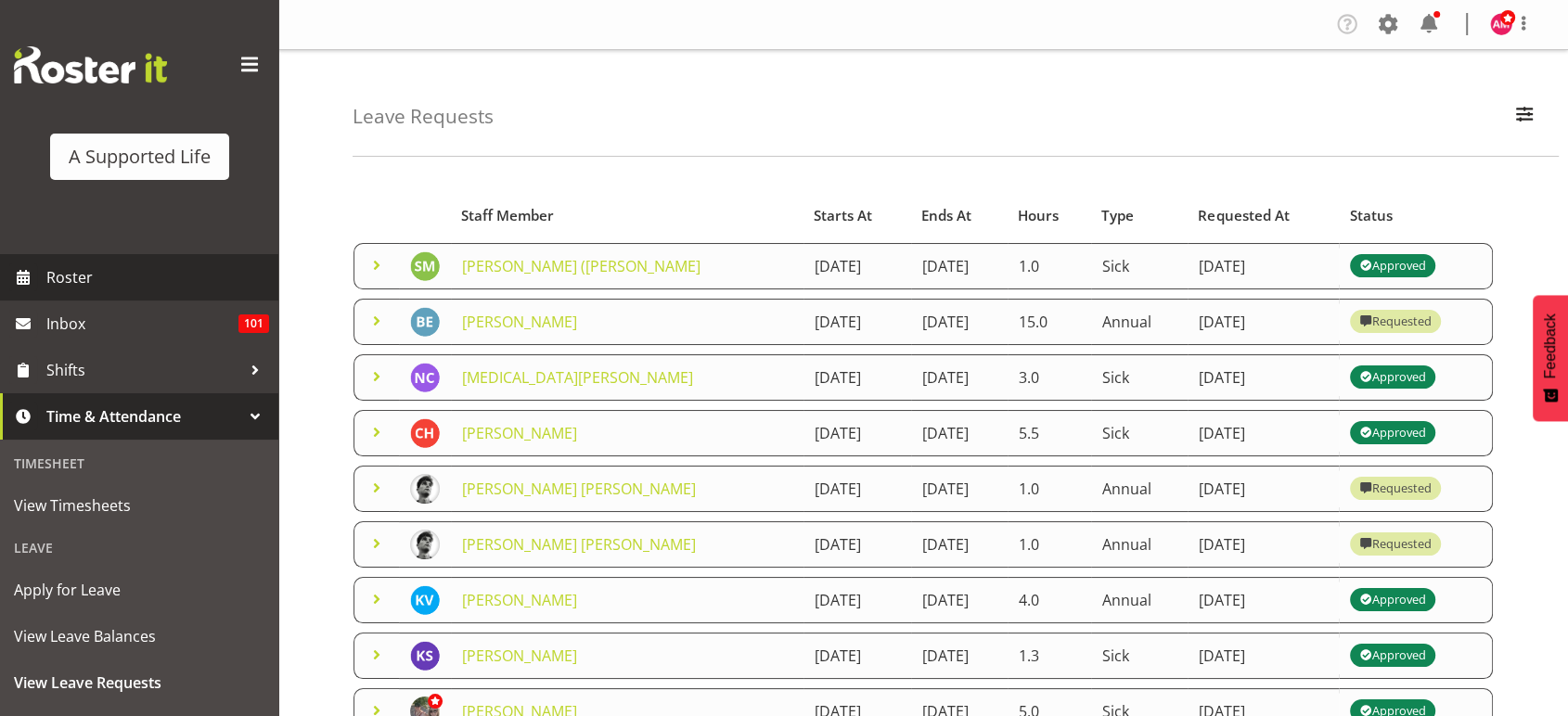
click at [230, 275] on span "Roster" at bounding box center [157, 278] width 222 height 28
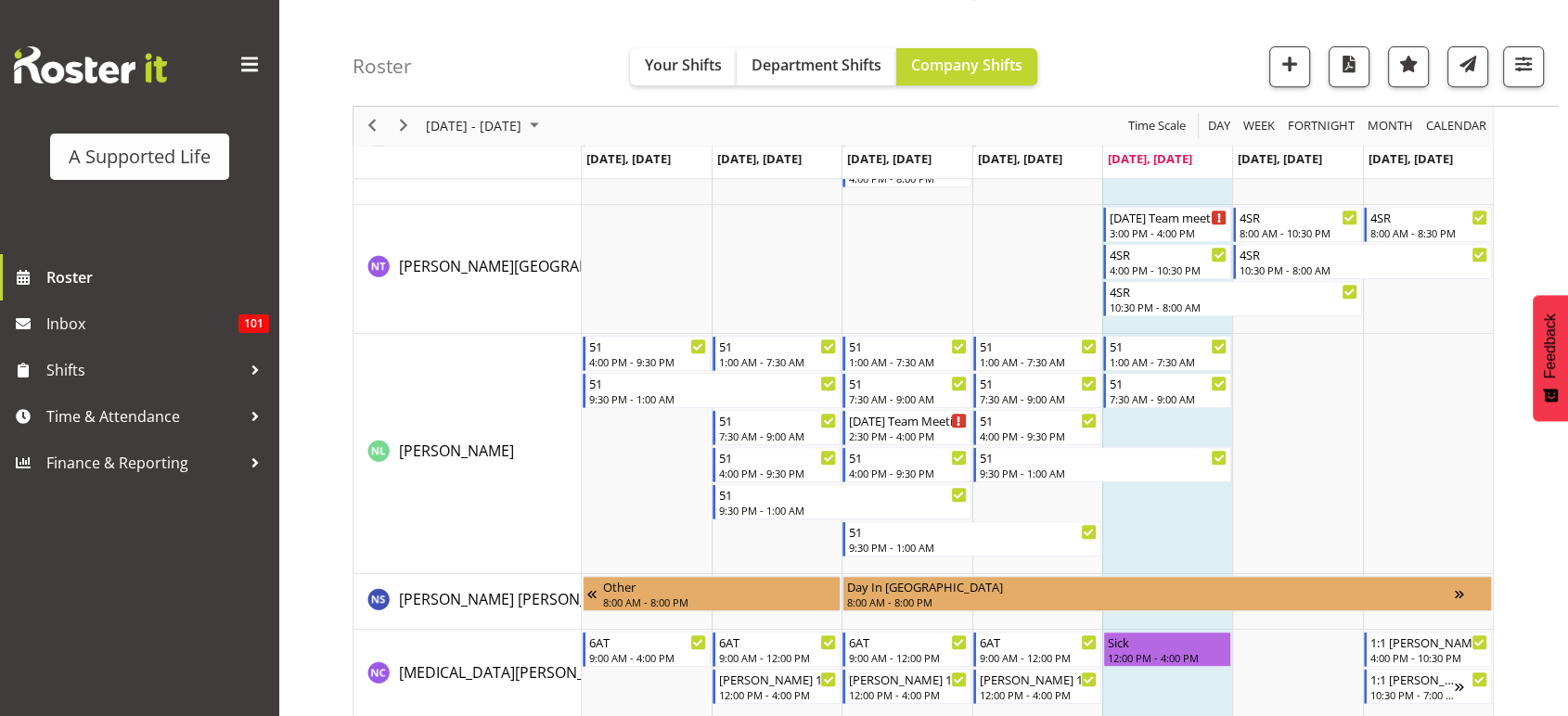
scroll to position [7871, 0]
